Goal: Entertainment & Leisure: Consume media (video, audio)

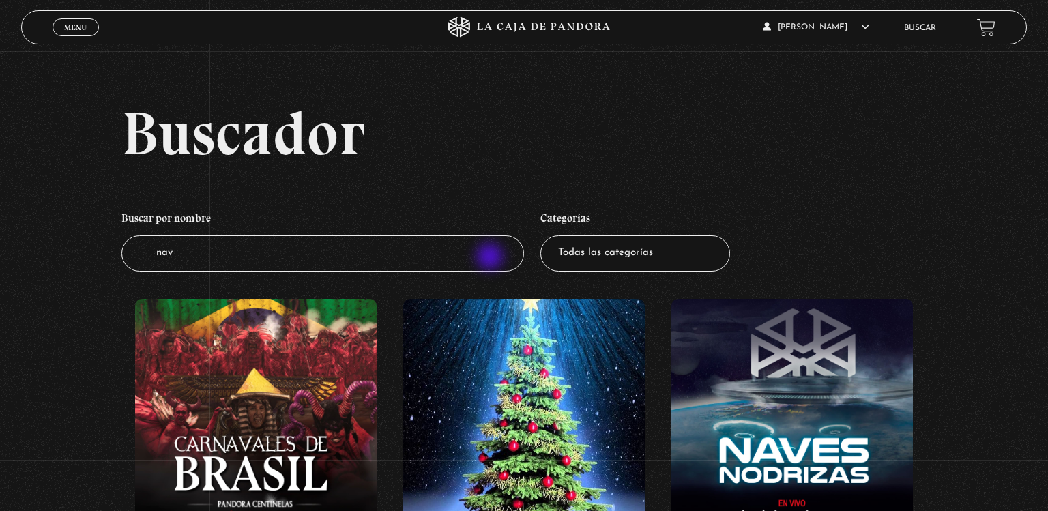
click at [491, 258] on input "nav" at bounding box center [322, 253] width 403 height 36
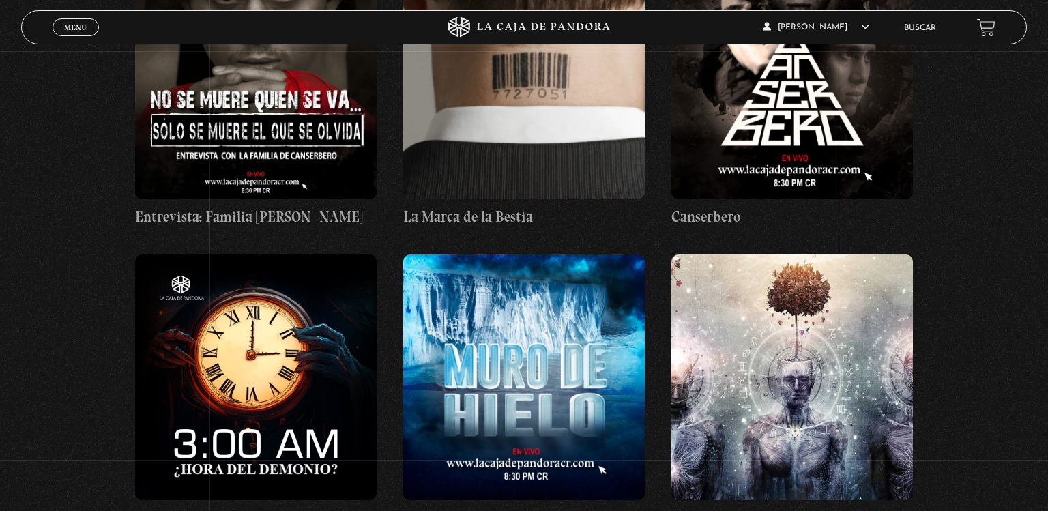
scroll to position [18137, 0]
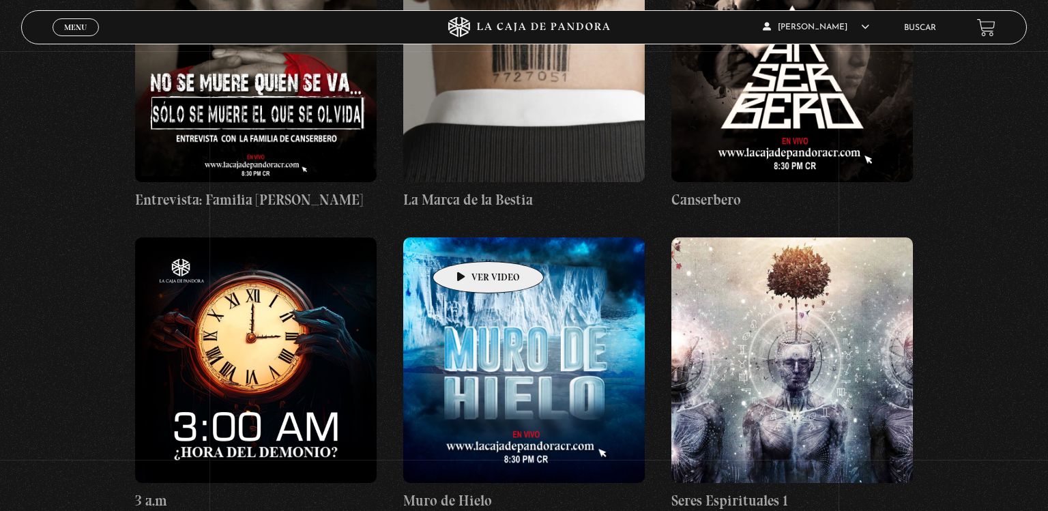
click at [467, 237] on figure at bounding box center [524, 360] width 242 height 246
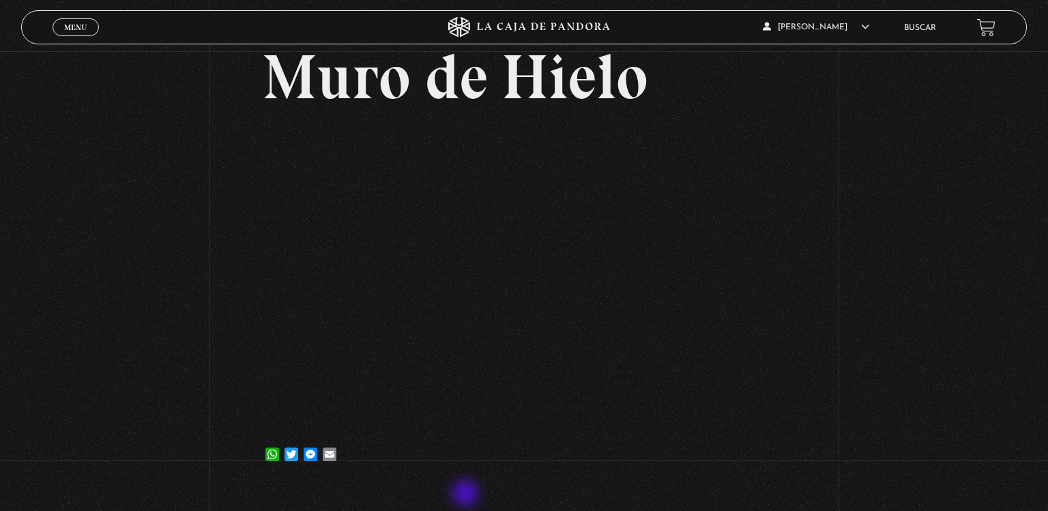
scroll to position [98, 0]
